Goal: Task Accomplishment & Management: Complete application form

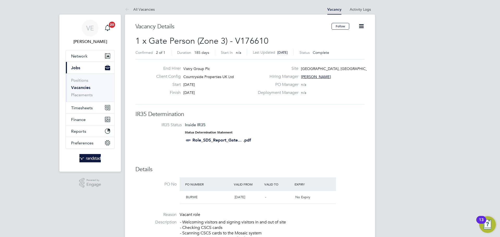
click at [143, 11] on link "All Vacancies" at bounding box center [140, 9] width 30 height 5
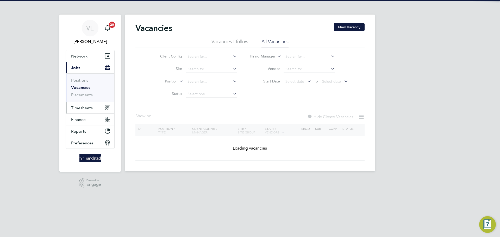
click at [76, 113] on button "Timesheets" at bounding box center [90, 107] width 48 height 11
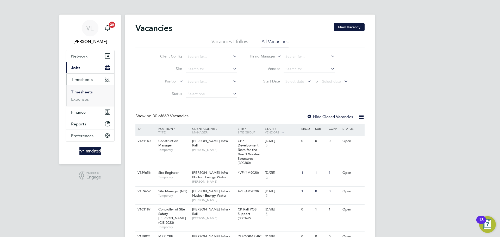
click at [86, 90] on link "Timesheets" at bounding box center [82, 92] width 22 height 5
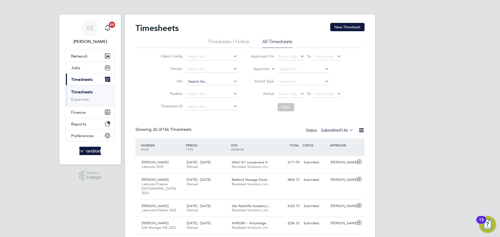
click at [194, 81] on input at bounding box center [211, 81] width 51 height 7
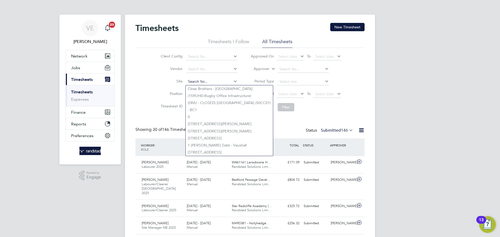
click at [206, 81] on input at bounding box center [211, 81] width 51 height 7
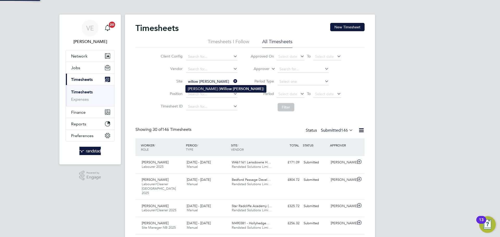
click at [233, 87] on b "[PERSON_NAME]" at bounding box center [248, 89] width 30 height 4
type input "[PERSON_NAME] (Willow [PERSON_NAME])"
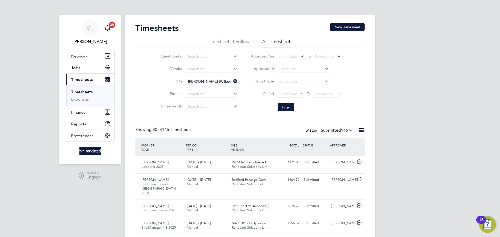
click at [322, 102] on li "Filter" at bounding box center [296, 108] width 104 height 14
click at [325, 97] on span "Select date" at bounding box center [327, 94] width 28 height 7
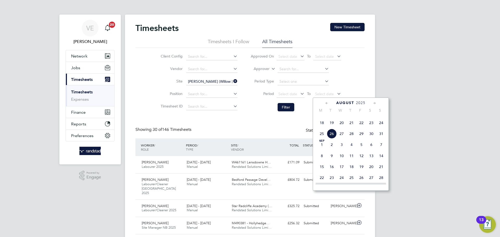
click at [379, 128] on span "24" at bounding box center [381, 123] width 10 height 10
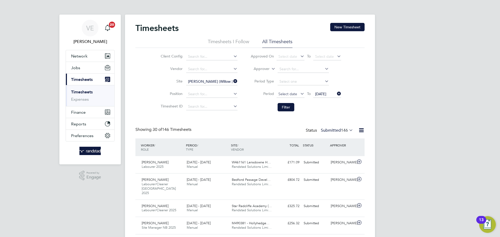
click at [292, 92] on span "Select date" at bounding box center [287, 94] width 19 height 5
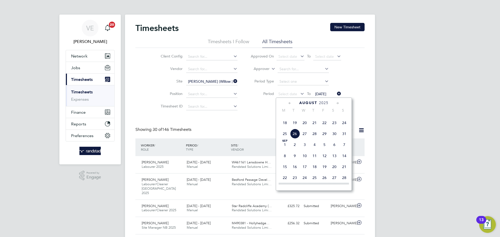
click at [289, 128] on span "18" at bounding box center [285, 123] width 10 height 10
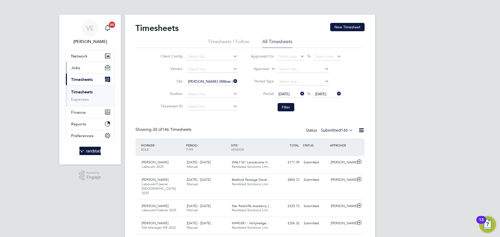
click at [94, 62] on button "Jobs" at bounding box center [90, 67] width 48 height 11
click at [96, 71] on button "Jobs" at bounding box center [90, 67] width 48 height 11
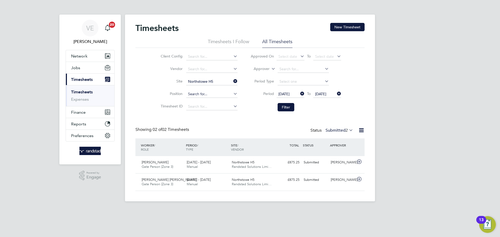
scroll to position [13, 45]
click at [90, 62] on button "Jobs" at bounding box center [90, 67] width 48 height 11
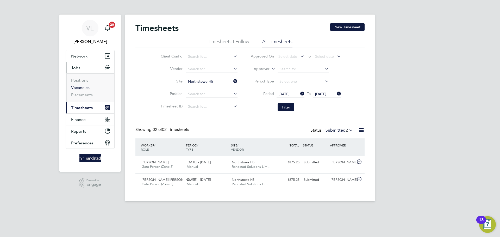
click at [83, 89] on link "Vacancies" at bounding box center [80, 87] width 18 height 5
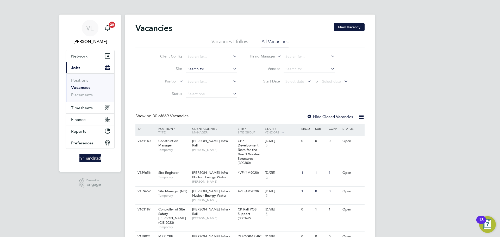
click at [201, 67] on input at bounding box center [211, 69] width 51 height 7
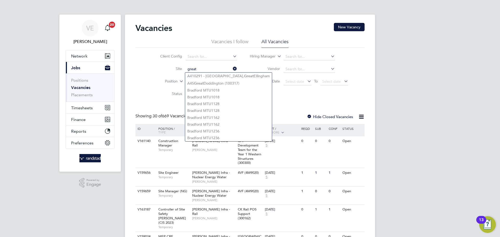
click at [216, 71] on input "great" at bounding box center [211, 69] width 51 height 7
drag, startPoint x: 216, startPoint y: 71, endPoint x: 234, endPoint y: 76, distance: 18.7
type input "great"
drag, startPoint x: 242, startPoint y: 68, endPoint x: 234, endPoint y: 68, distance: 7.3
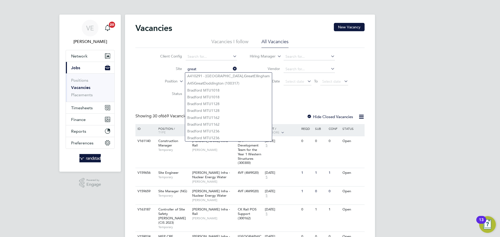
click at [237, 68] on li "Site great" at bounding box center [195, 69] width 98 height 12
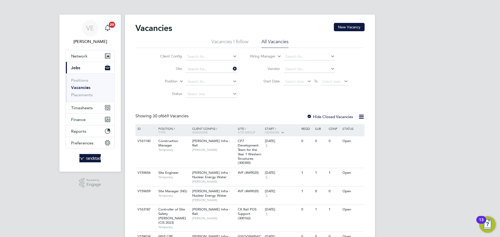
click at [232, 68] on icon at bounding box center [232, 68] width 0 height 7
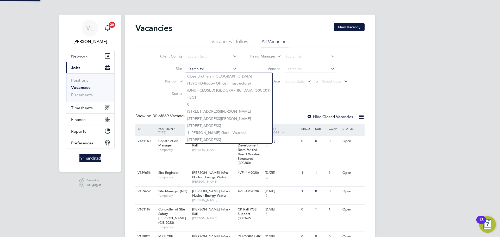
click at [204, 70] on input at bounding box center [211, 69] width 51 height 7
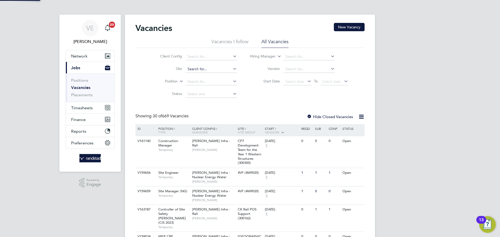
click at [201, 68] on input at bounding box center [211, 69] width 51 height 7
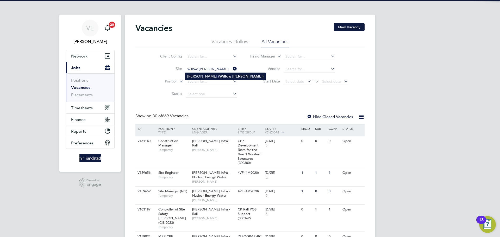
click at [220, 76] on li "[PERSON_NAME] ( Willow [PERSON_NAME] )" at bounding box center [225, 76] width 80 height 7
type input "[PERSON_NAME] (Willow [PERSON_NAME])"
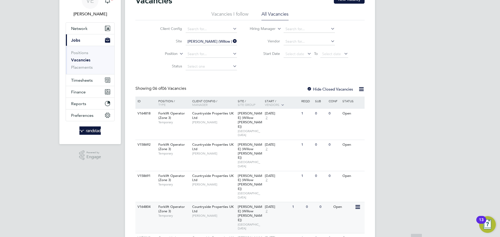
scroll to position [28, 0]
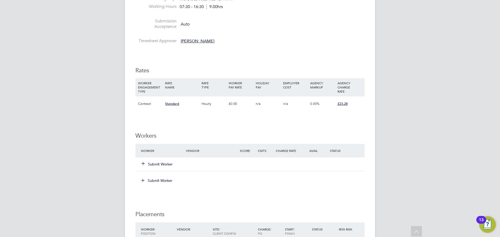
scroll to position [323, 0]
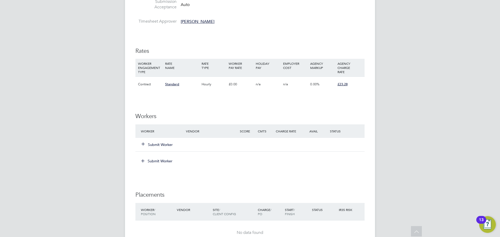
click at [141, 143] on icon at bounding box center [143, 144] width 4 height 4
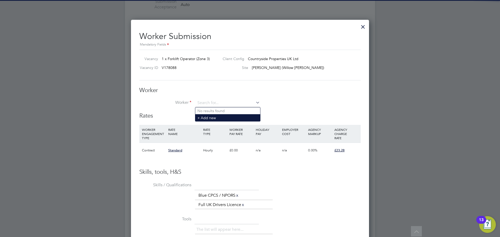
scroll to position [0, 0]
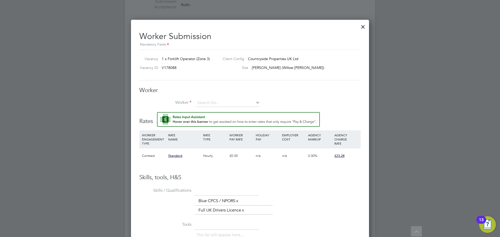
click at [222, 98] on div "Worker Worker Worker Engagement Type" at bounding box center [249, 100] width 221 height 26
click at [223, 103] on input at bounding box center [228, 103] width 64 height 8
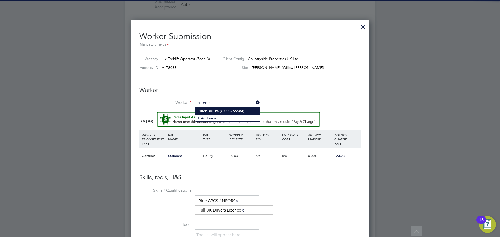
drag, startPoint x: 206, startPoint y: 106, endPoint x: 210, endPoint y: 110, distance: 5.8
click at [207, 107] on input "rutenis" at bounding box center [228, 103] width 64 height 8
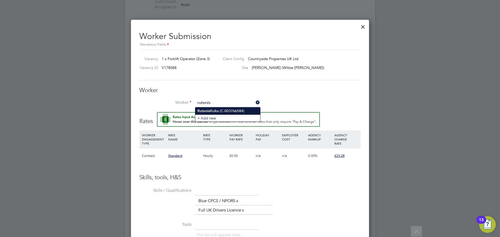
click at [210, 110] on li "Rutenis Ruika (C-003766584)" at bounding box center [227, 111] width 65 height 7
type input "Rutenis Ruika (C-003766584)"
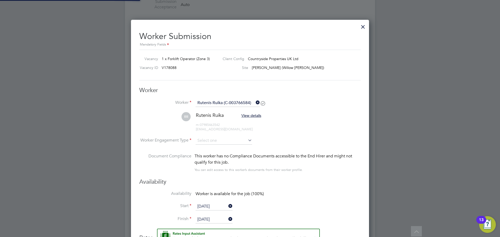
scroll to position [447, 238]
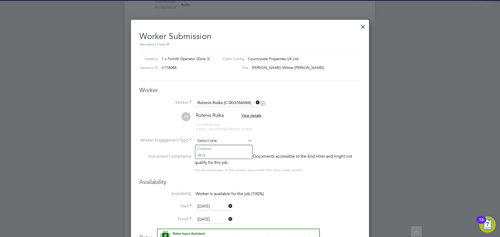
click at [222, 140] on input at bounding box center [224, 141] width 57 height 8
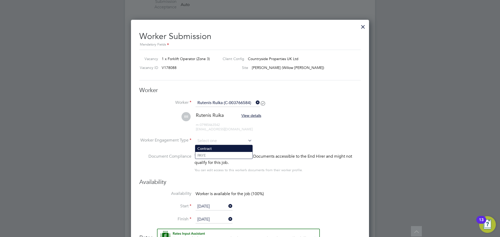
click at [210, 149] on li "Contract" at bounding box center [223, 148] width 57 height 7
type input "Contract"
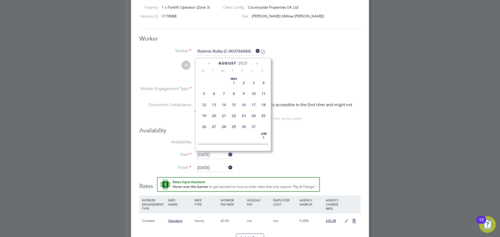
click at [219, 157] on input "[DATE]" at bounding box center [214, 155] width 37 height 8
click at [384, 154] on div at bounding box center [250, 118] width 500 height 237
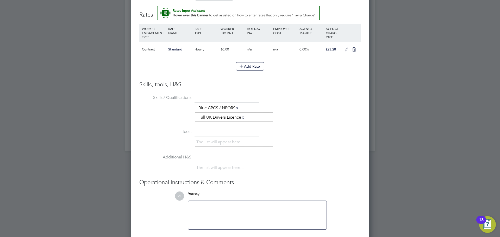
drag, startPoint x: 347, startPoint y: 45, endPoint x: 347, endPoint y: 48, distance: 3.9
click at [347, 46] on div at bounding box center [350, 49] width 17 height 15
click at [347, 48] on icon at bounding box center [346, 50] width 7 height 4
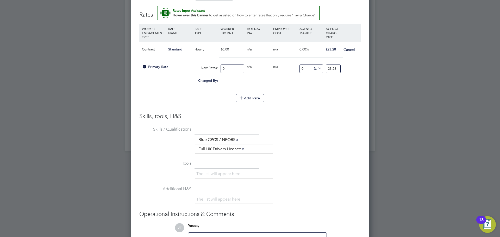
drag, startPoint x: 230, startPoint y: 70, endPoint x: 218, endPoint y: 71, distance: 12.3
click at [218, 71] on div "Primary Rate New Rates: 0 0 n/a 0 n/a 0 0 % 23.28" at bounding box center [249, 69] width 221 height 14
type input "2"
type input "20"
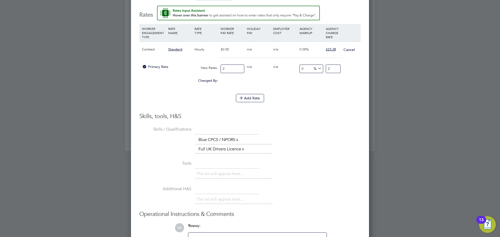
type input "20"
type input "20.9"
type input "20.98"
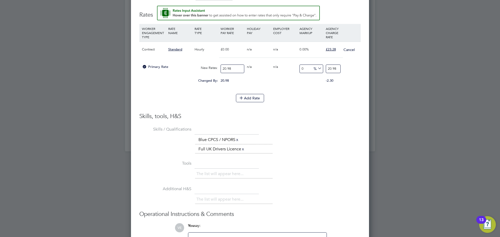
type input "20.98"
drag, startPoint x: 330, startPoint y: 68, endPoint x: 328, endPoint y: 71, distance: 3.3
click at [330, 69] on input "20.98" at bounding box center [333, 69] width 15 height 9
drag, startPoint x: 328, startPoint y: 71, endPoint x: 355, endPoint y: 69, distance: 27.1
click at [355, 69] on div "Primary Rate New Rates: 20.98 0 n/a 0 n/a 0 0 % 20.98" at bounding box center [249, 69] width 221 height 14
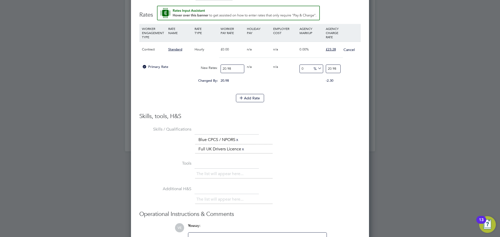
type input "-90.46711153479504"
type input "2"
type input "9.628217349857007"
type input "23"
type input "10.581506196377502"
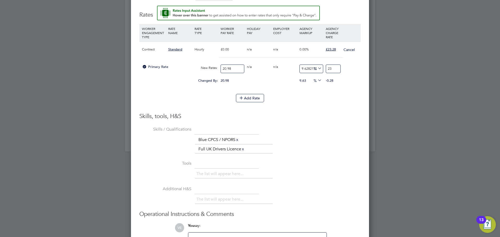
type input "23.2"
type input "10.9628217349857"
type input "23.28"
drag, startPoint x: 305, startPoint y: 105, endPoint x: 287, endPoint y: 105, distance: 18.0
click at [298, 103] on li "Add Rate" at bounding box center [249, 101] width 221 height 14
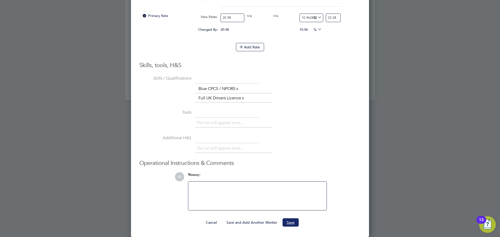
click at [284, 224] on button "Save" at bounding box center [291, 222] width 16 height 8
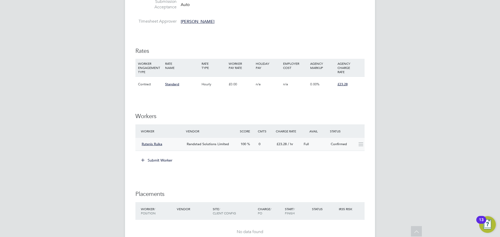
click at [353, 145] on div "Confirmed" at bounding box center [342, 144] width 27 height 9
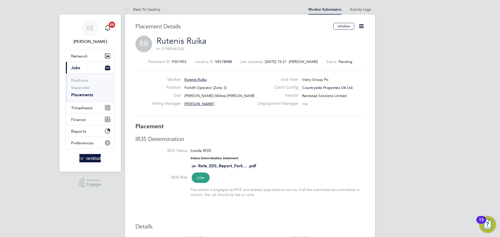
drag, startPoint x: 361, startPoint y: 31, endPoint x: 361, endPoint y: 26, distance: 4.9
click at [361, 30] on div "Unfollow" at bounding box center [346, 29] width 35 height 12
click at [361, 26] on icon at bounding box center [361, 26] width 7 height 7
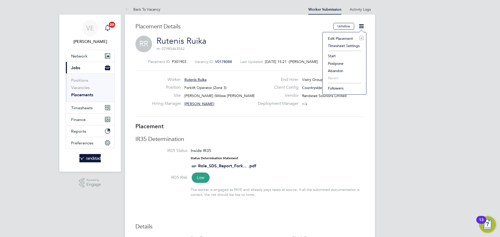
click at [329, 53] on li "Start" at bounding box center [344, 55] width 38 height 7
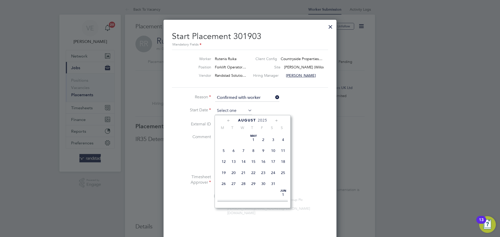
click at [232, 107] on input at bounding box center [233, 111] width 37 height 8
click at [223, 146] on span "18" at bounding box center [224, 141] width 10 height 10
type input "[DATE]"
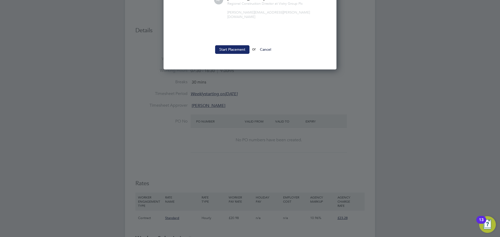
click at [232, 45] on button "Start Placement" at bounding box center [232, 49] width 34 height 8
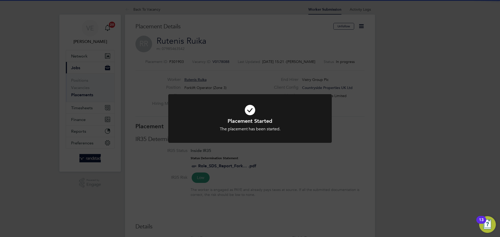
drag, startPoint x: 307, startPoint y: 185, endPoint x: 307, endPoint y: 188, distance: 2.6
click at [307, 187] on div "Placement Started The placement has been started. Cancel Okay" at bounding box center [250, 118] width 500 height 237
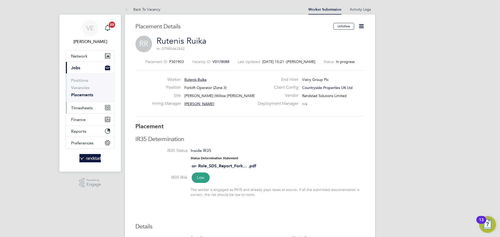
click at [96, 108] on button "Timesheets" at bounding box center [90, 107] width 48 height 11
click at [87, 107] on span "Timesheets" at bounding box center [82, 107] width 22 height 5
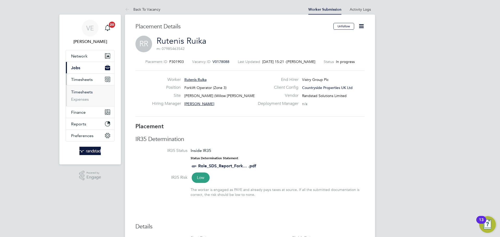
click at [82, 93] on link "Timesheets" at bounding box center [82, 92] width 22 height 5
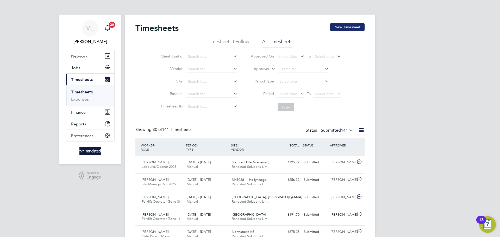
click at [353, 27] on button "New Timesheet" at bounding box center [347, 27] width 34 height 8
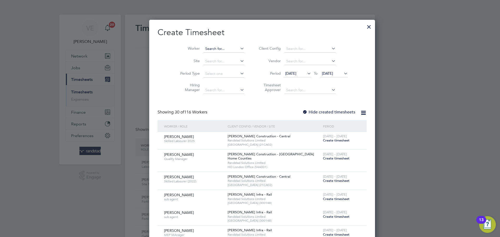
click at [214, 46] on input at bounding box center [223, 48] width 41 height 7
click at [226, 52] on li "Rutenis Ruika" at bounding box center [211, 55] width 41 height 7
type input "Rutenis Ruika"
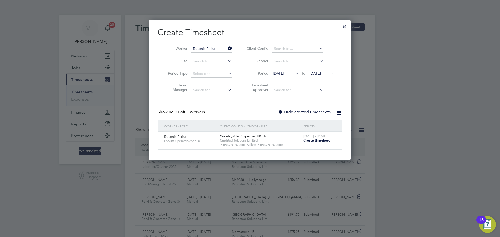
click at [308, 142] on span "Create timesheet" at bounding box center [316, 140] width 27 height 4
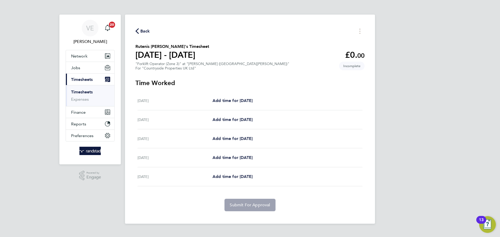
click at [224, 90] on section "Time Worked Mon 18 Aug Add time for Mon 18 Aug Add time for Mon 18 Aug Tue 19 A…" at bounding box center [249, 145] width 229 height 133
click at [230, 98] on link "Add time for Mon 18 Aug" at bounding box center [232, 101] width 40 height 6
select select "30"
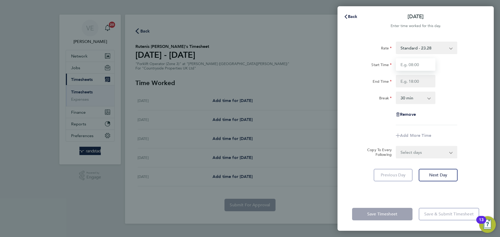
click at [402, 65] on input "Start Time" at bounding box center [416, 64] width 40 height 12
type input "07:30"
click at [406, 84] on input "End Time" at bounding box center [416, 81] width 40 height 12
type input "17:00"
click at [452, 107] on div "Rate Standard - 23.28 Start Time 07:30 End Time 17:00 Break 0 min 15 min 30 min…" at bounding box center [415, 84] width 127 height 84
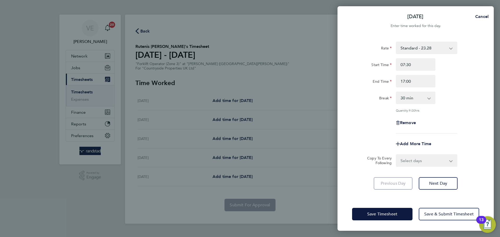
drag, startPoint x: 423, startPoint y: 169, endPoint x: 423, endPoint y: 162, distance: 7.0
click at [423, 163] on div "Rate Standard - 23.28 Start Time 07:30 End Time 17:00 Break 0 min 15 min 30 min…" at bounding box center [415, 116] width 156 height 162
click at [423, 161] on select "Select days Day Tuesday Wednesday Thursday Friday" at bounding box center [423, 160] width 55 height 11
click at [448, 122] on div "Remove" at bounding box center [415, 123] width 131 height 12
click at [428, 167] on div "Rate Standard - 23.28 Start Time 07:30 End Time 17:00 Break 0 min 15 min 30 min…" at bounding box center [415, 116] width 156 height 162
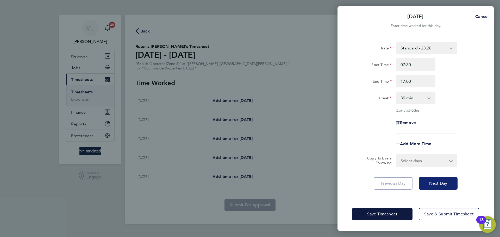
click at [442, 184] on span "Next Day" at bounding box center [438, 183] width 18 height 5
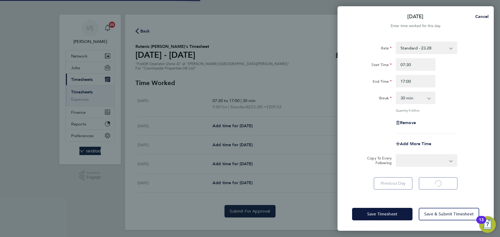
select select "30"
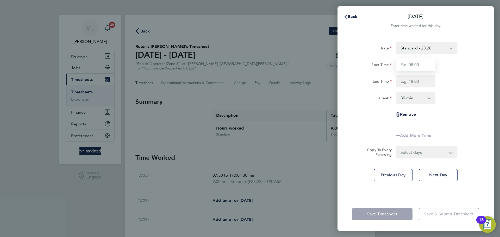
click at [416, 62] on input "Start Time" at bounding box center [416, 64] width 40 height 12
type input "07:30"
click at [419, 79] on input "End Time" at bounding box center [416, 81] width 40 height 12
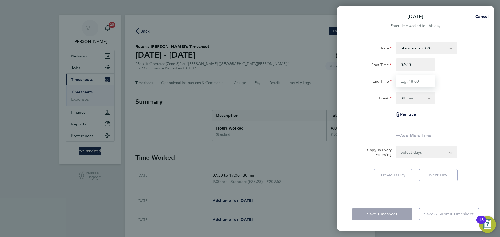
type input "17:00"
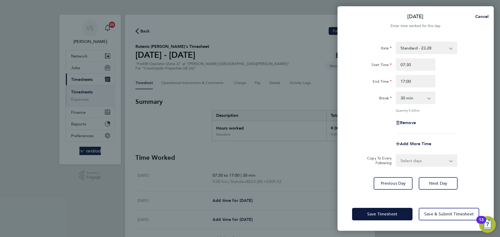
click at [460, 189] on div "Rate Standard - 23.28 Start Time 07:30 End Time 17:00 Break 0 min 15 min 30 min…" at bounding box center [415, 116] width 156 height 162
click at [451, 184] on button "Next Day" at bounding box center [438, 183] width 39 height 12
select select "30"
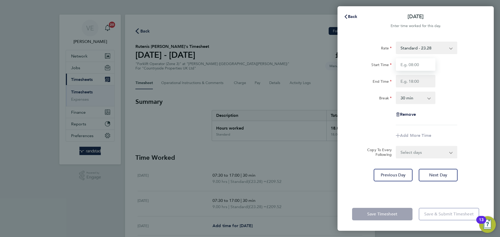
click at [421, 64] on input "Start Time" at bounding box center [416, 64] width 40 height 12
type input "07:30"
click at [421, 83] on input "End Time" at bounding box center [416, 81] width 40 height 12
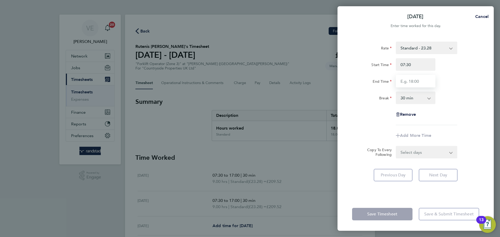
type input "17:00"
click at [445, 121] on div "Rate Standard - 23.28 Start Time 07:30 End Time 17:00 Break 0 min 15 min 30 min…" at bounding box center [415, 84] width 127 height 84
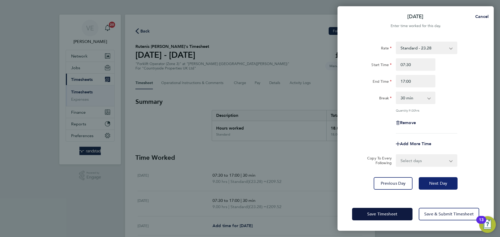
drag, startPoint x: 447, startPoint y: 187, endPoint x: 450, endPoint y: 183, distance: 5.8
click at [447, 186] on button "Next Day" at bounding box center [438, 183] width 39 height 12
select select "30"
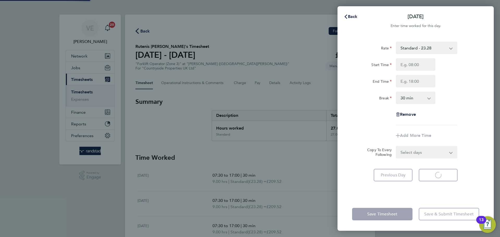
select select "30"
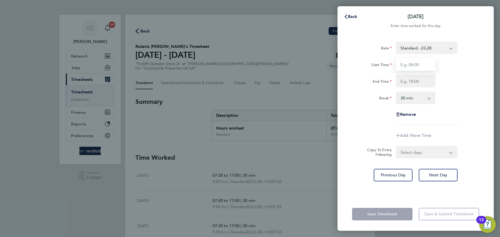
click at [417, 66] on input "Start Time" at bounding box center [416, 64] width 40 height 12
type input "07:30"
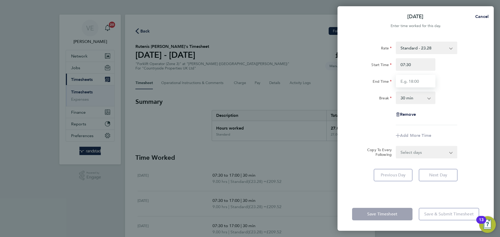
click at [406, 83] on input "End Time" at bounding box center [416, 81] width 40 height 12
type input "17:00"
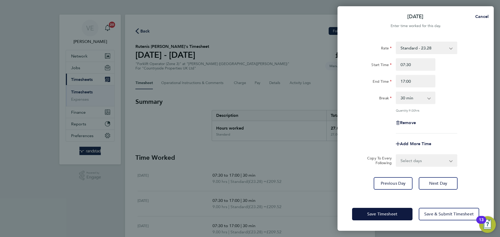
drag, startPoint x: 446, startPoint y: 116, endPoint x: 463, endPoint y: 168, distance: 55.7
click at [448, 124] on div "Remove" at bounding box center [415, 123] width 131 height 12
drag, startPoint x: 452, startPoint y: 181, endPoint x: 454, endPoint y: 180, distance: 2.7
click at [452, 181] on button "Next Day" at bounding box center [438, 183] width 39 height 12
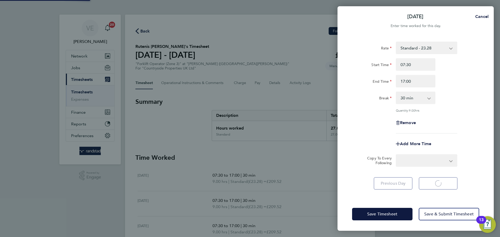
select select "30"
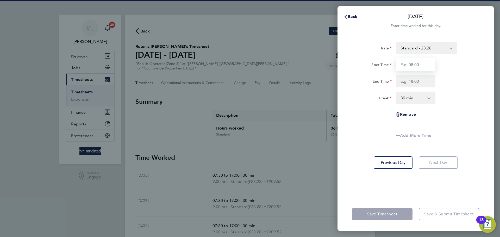
click at [425, 62] on input "Start Time" at bounding box center [416, 64] width 40 height 12
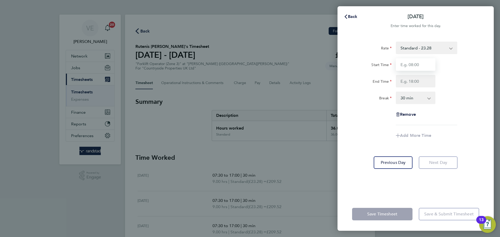
type input "07:30"
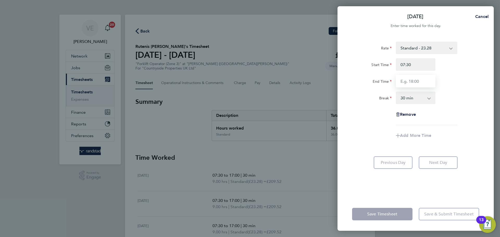
click at [426, 82] on input "End Time" at bounding box center [416, 81] width 40 height 12
type input "17:00"
click at [430, 96] on app-icon-cross-button at bounding box center [432, 97] width 6 height 11
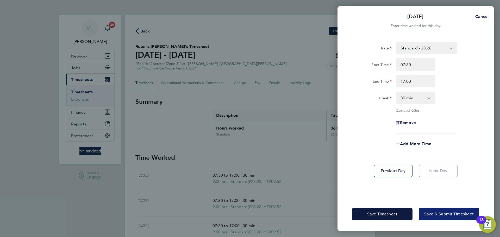
click at [449, 212] on span "Save & Submit Timesheet" at bounding box center [448, 214] width 49 height 5
